Goal: Information Seeking & Learning: Learn about a topic

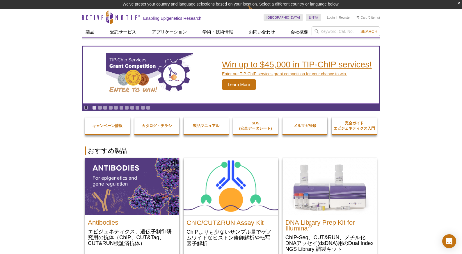
click at [167, 67] on img "TIP-ChIP Services Grant Competition" at bounding box center [149, 75] width 87 height 44
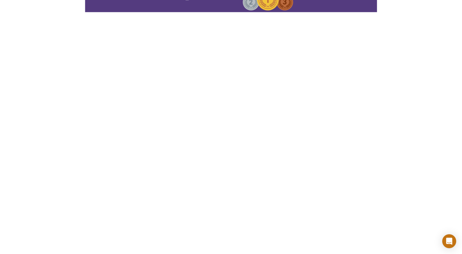
scroll to position [79, 0]
